Goal: Find specific page/section: Find specific page/section

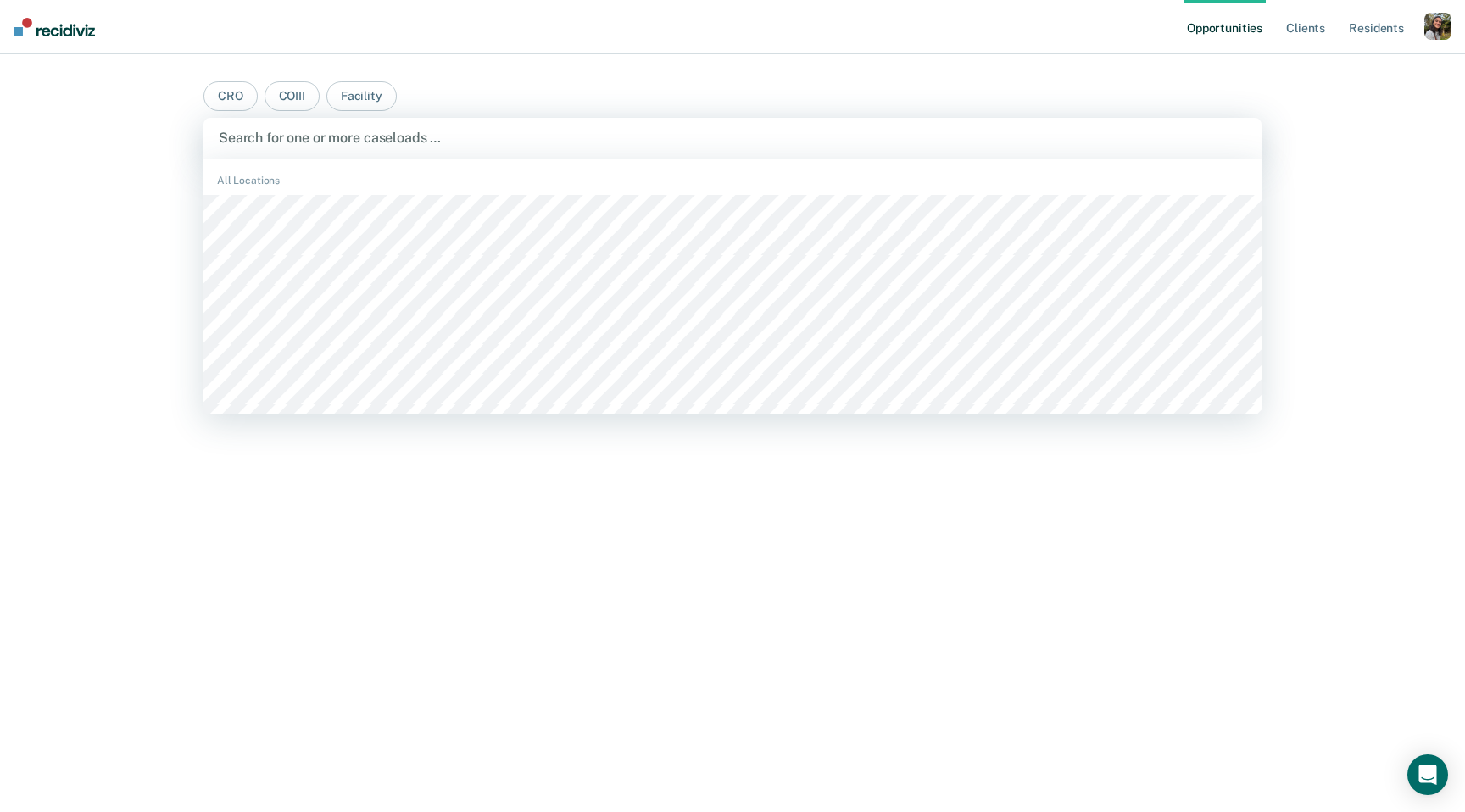
click at [407, 124] on div "Search for one or more caseloads …" at bounding box center [732, 138] width 1058 height 41
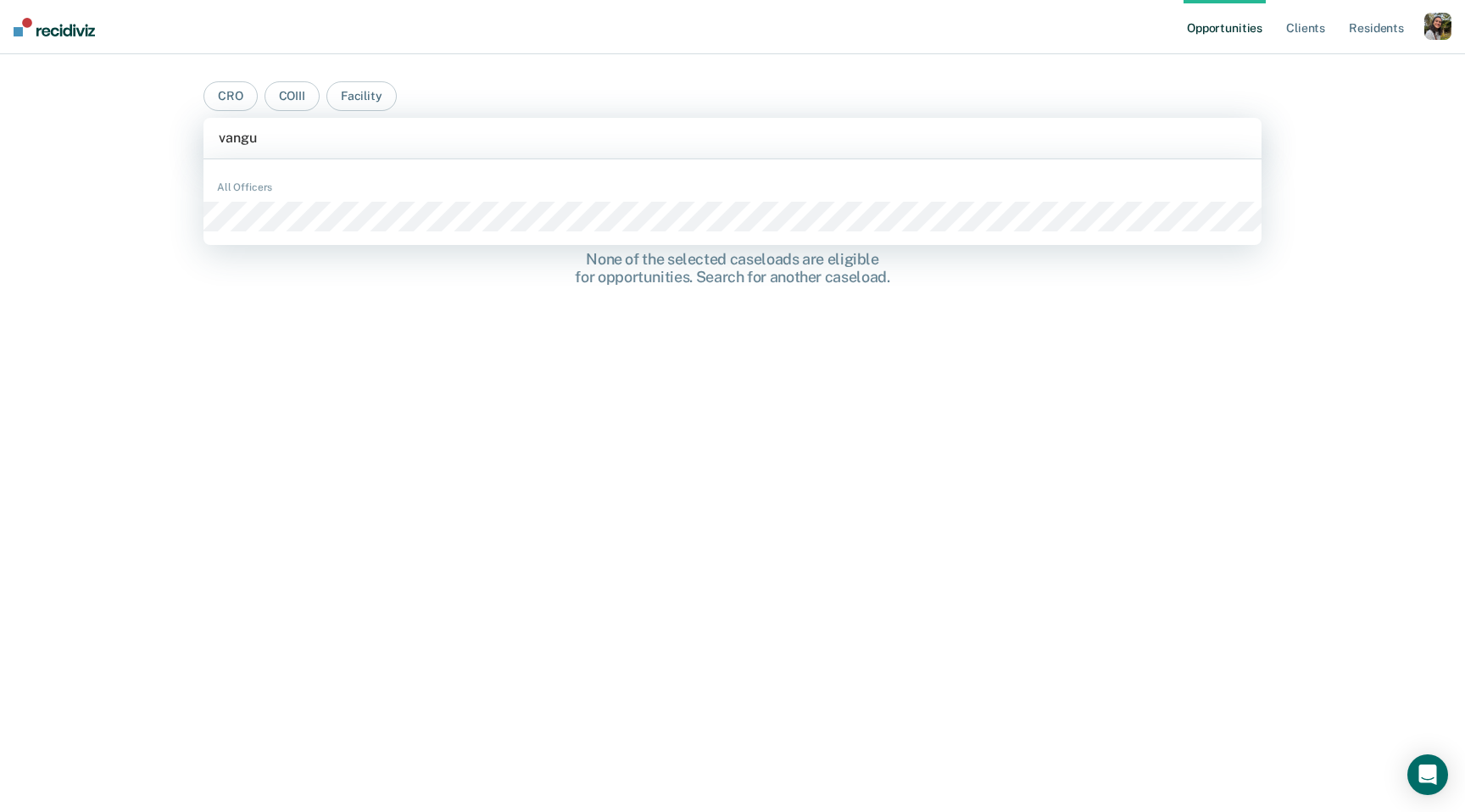
type input "vangun"
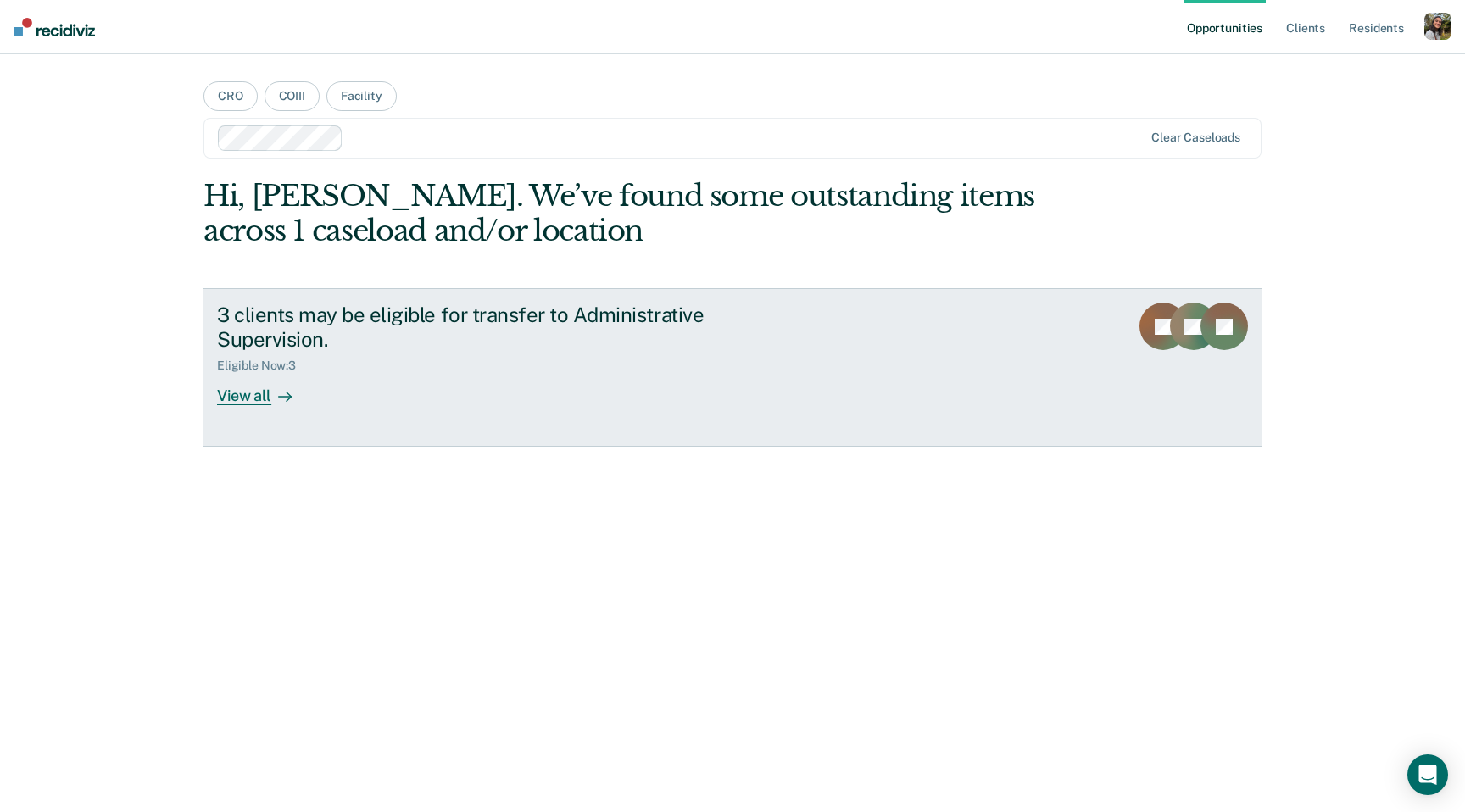
click at [334, 390] on div "3 clients may be eligible for transfer to Administrative Supervision. Eligible …" at bounding box center [534, 353] width 636 height 102
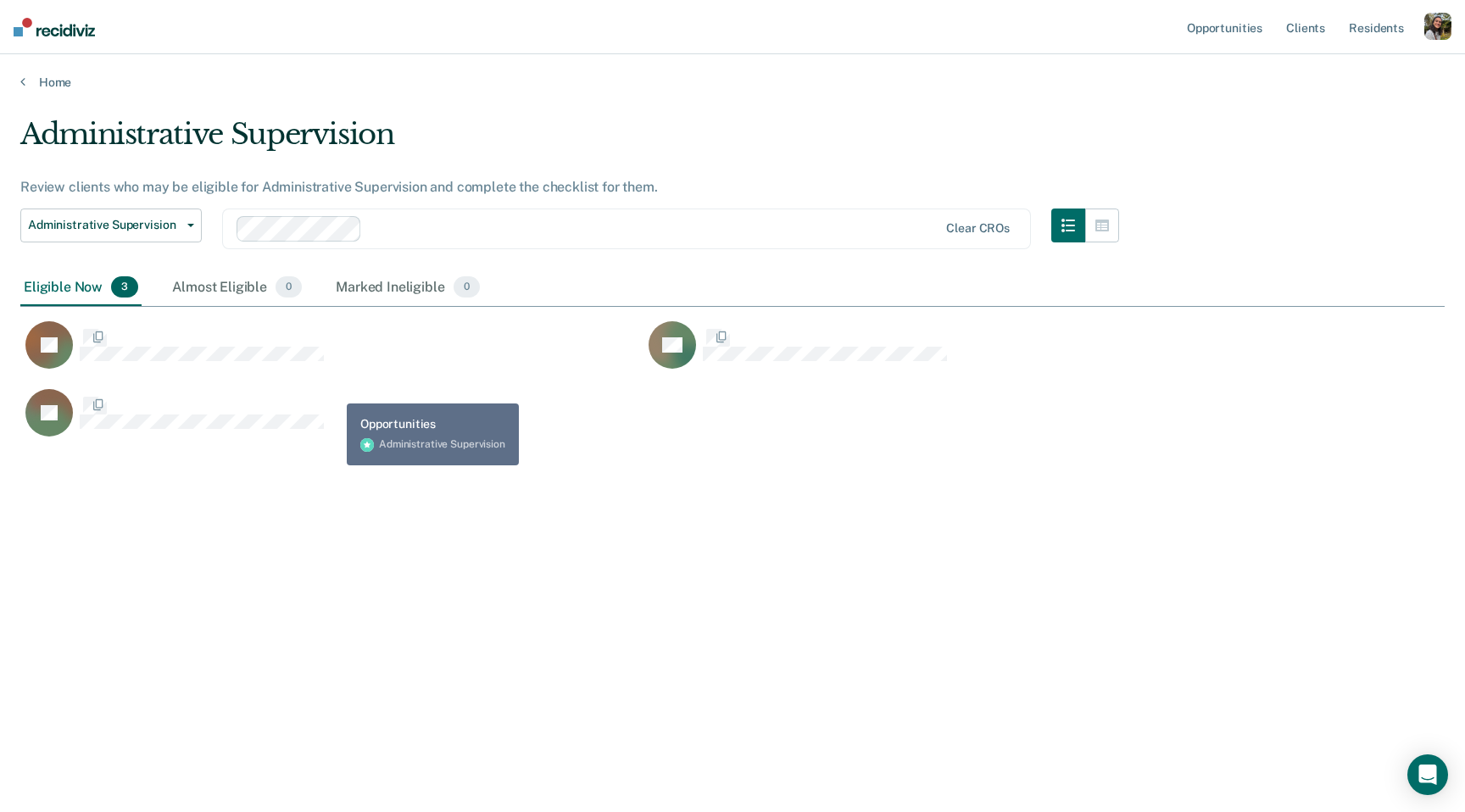
scroll to position [567, 1424]
click at [1311, 30] on link "Client s" at bounding box center [1306, 27] width 46 height 54
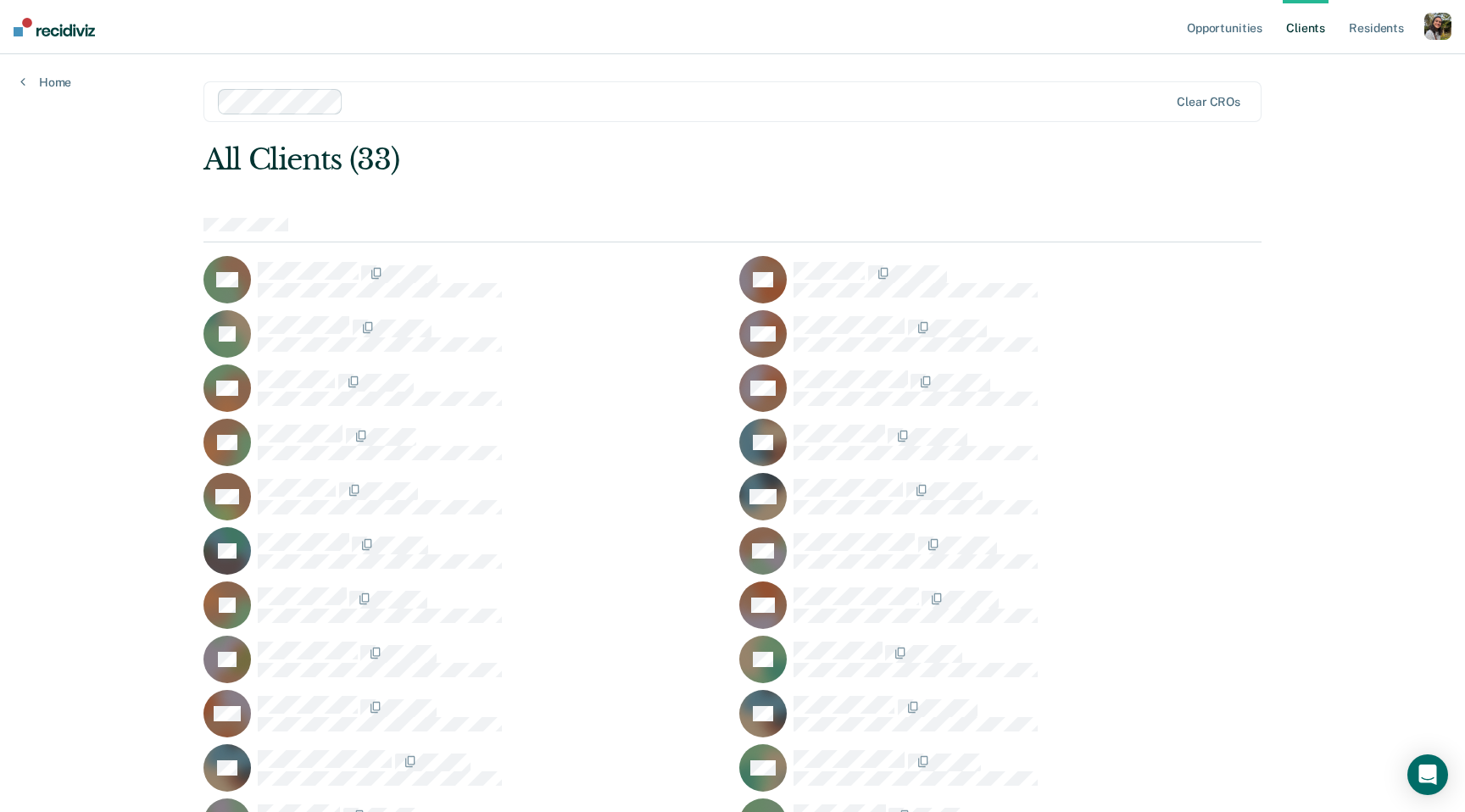
scroll to position [424, 0]
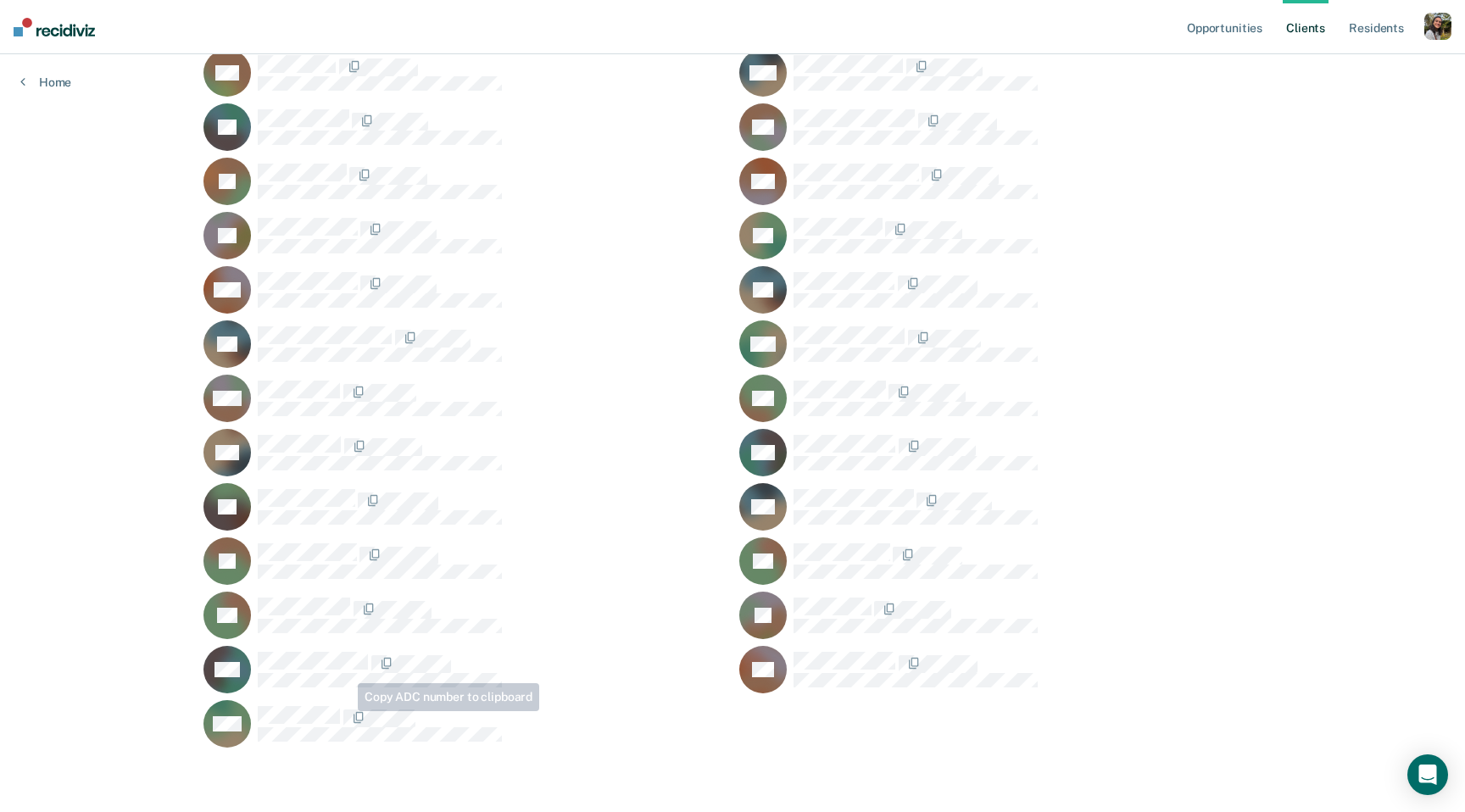
click at [228, 729] on icon at bounding box center [219, 743] width 60 height 40
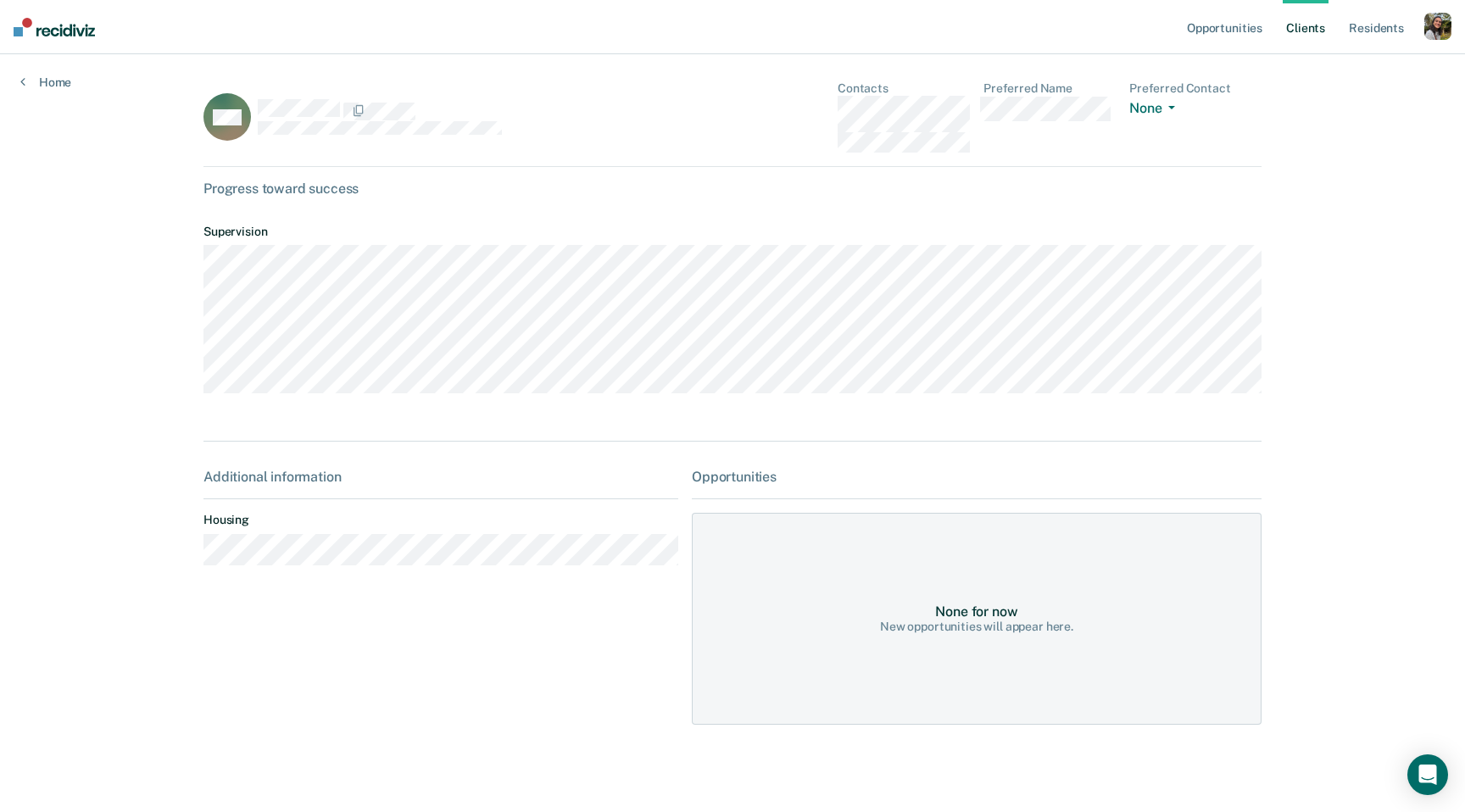
scroll to position [7, 0]
